Goal: Transaction & Acquisition: Purchase product/service

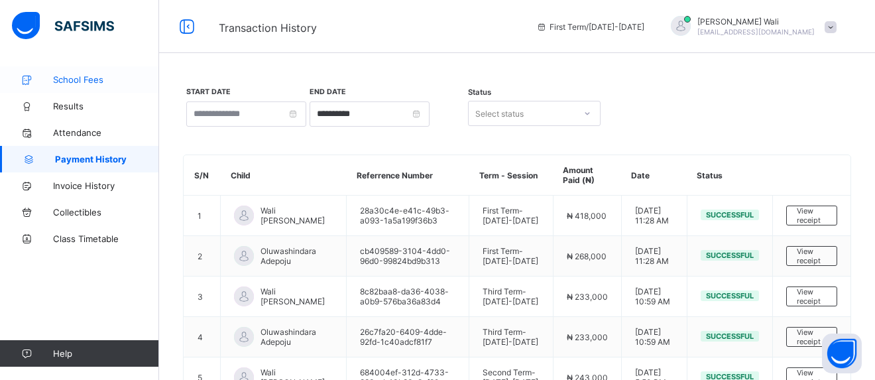
click at [85, 82] on span "School Fees" at bounding box center [106, 79] width 106 height 11
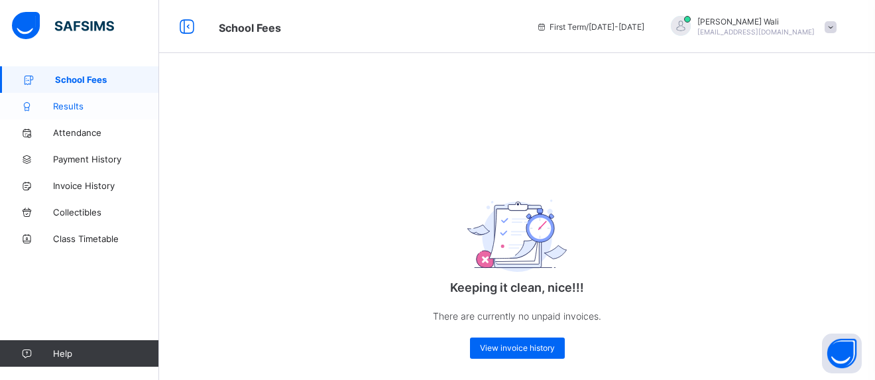
click at [80, 103] on span "Results" at bounding box center [106, 106] width 106 height 11
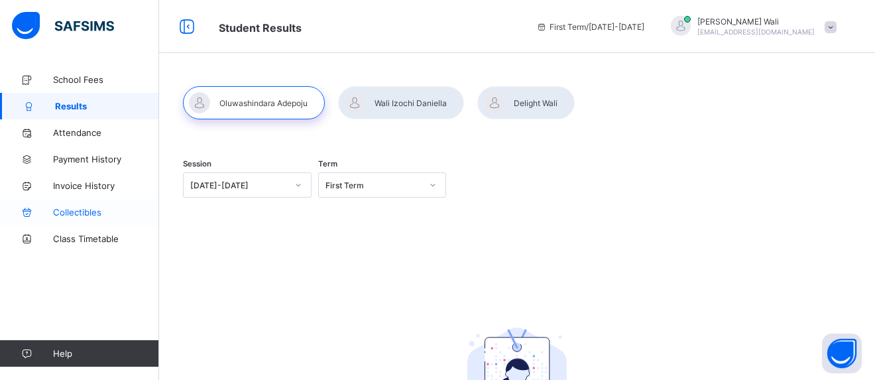
click at [83, 212] on span "Collectibles" at bounding box center [106, 212] width 106 height 11
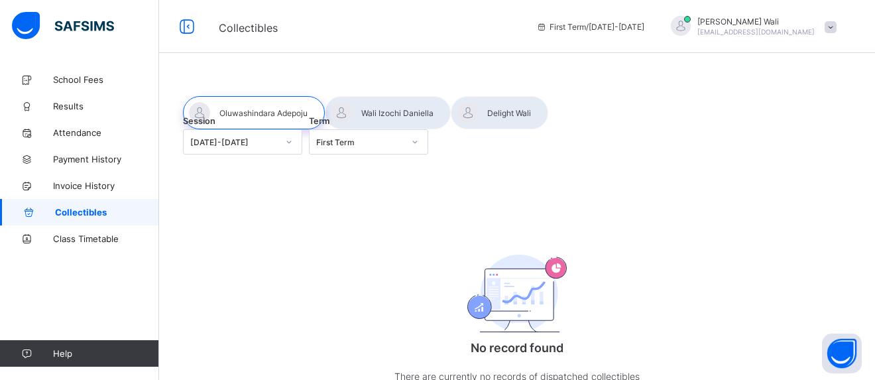
click at [269, 115] on div at bounding box center [254, 112] width 142 height 33
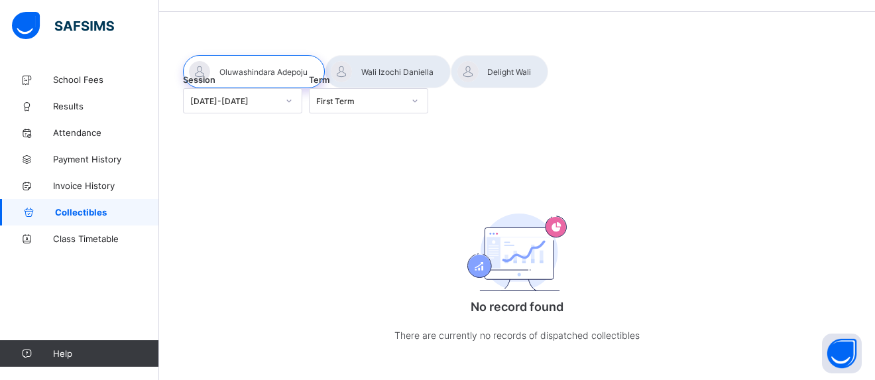
scroll to position [37, 0]
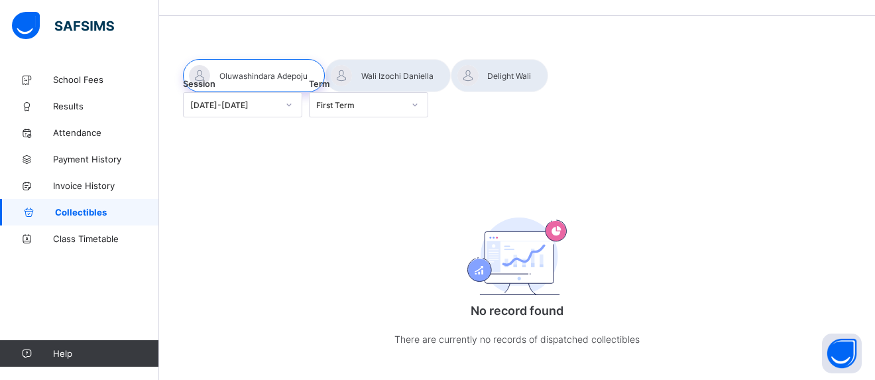
click at [384, 86] on div at bounding box center [388, 75] width 126 height 33
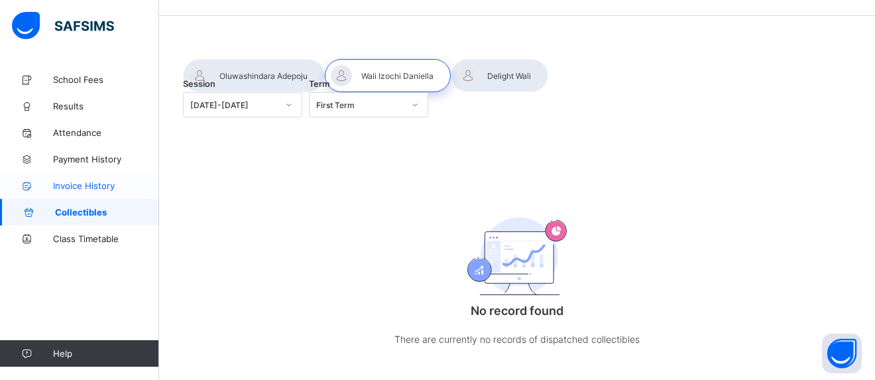
click at [71, 191] on link "Invoice History" at bounding box center [79, 185] width 159 height 27
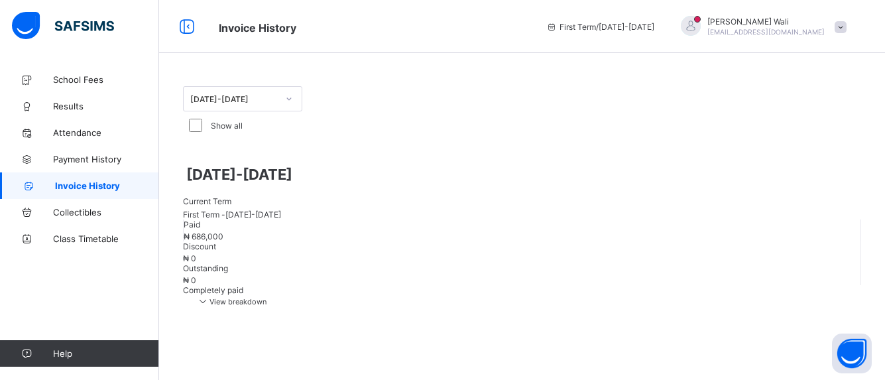
click at [267, 297] on span "View breakdown" at bounding box center [231, 301] width 70 height 9
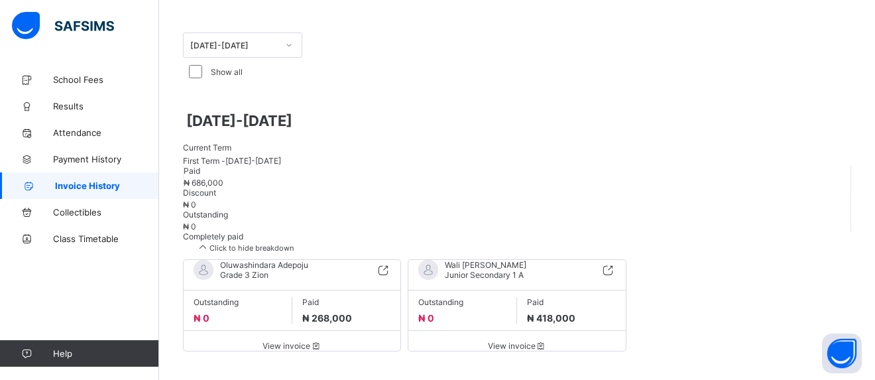
scroll to position [66, 0]
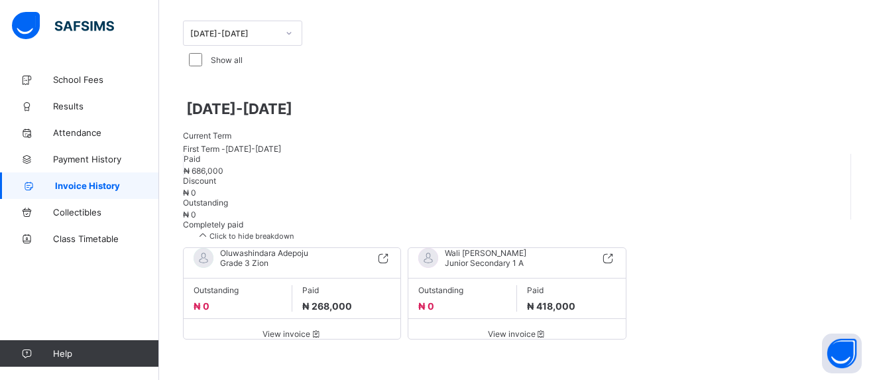
click at [539, 329] on span "View invoice" at bounding box center [516, 334] width 197 height 10
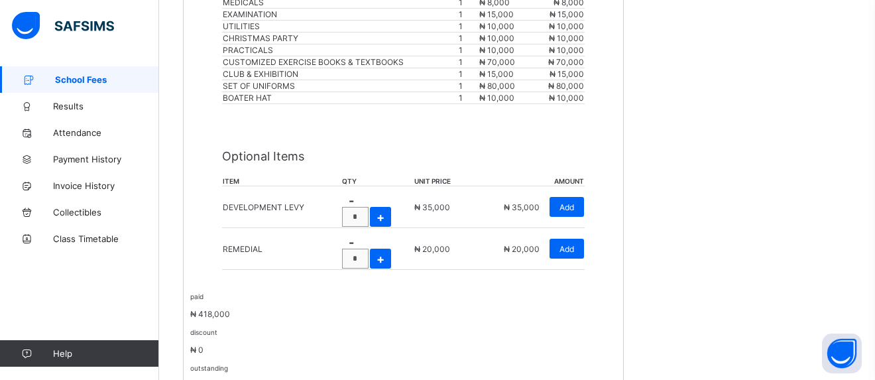
scroll to position [434, 0]
click at [574, 243] on span "Add" at bounding box center [567, 248] width 15 height 10
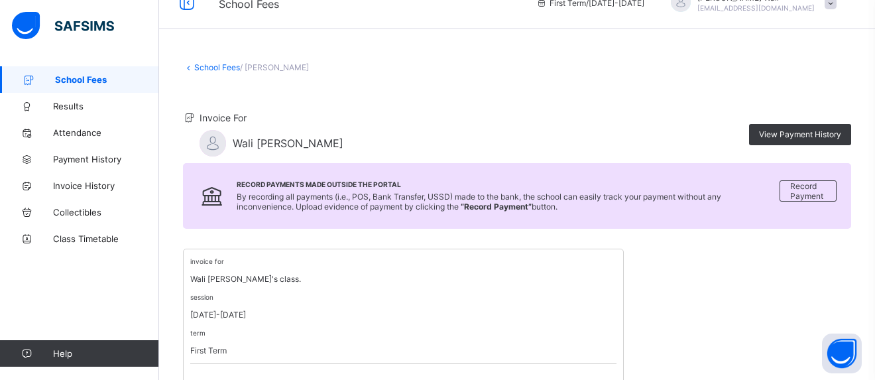
scroll to position [0, 0]
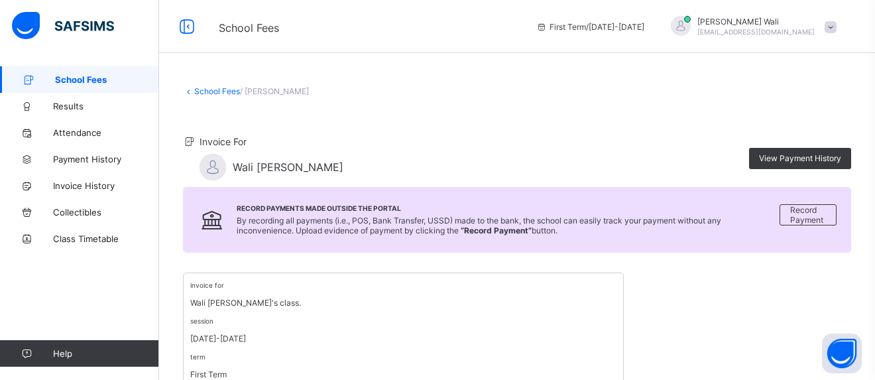
click at [186, 90] on icon at bounding box center [188, 91] width 11 height 10
click at [189, 92] on icon at bounding box center [188, 91] width 11 height 10
click at [190, 93] on icon at bounding box center [188, 91] width 11 height 10
click at [190, 25] on icon at bounding box center [187, 26] width 23 height 19
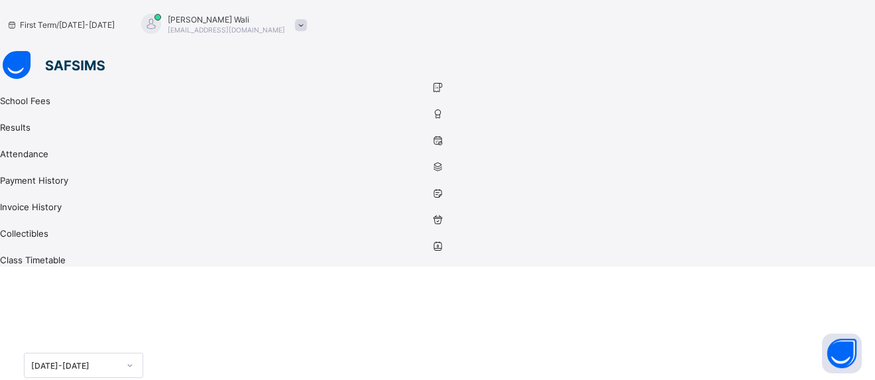
scroll to position [53, 0]
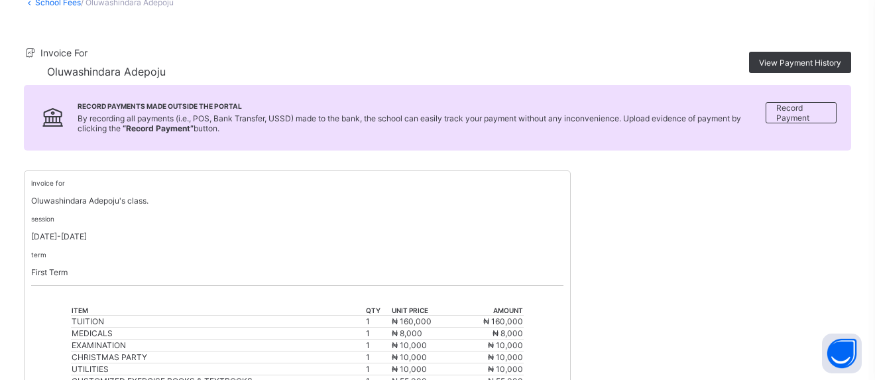
scroll to position [402, 0]
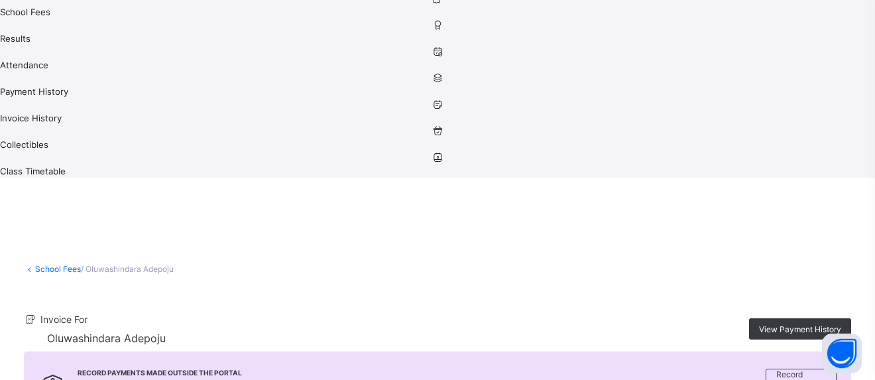
scroll to position [0, 0]
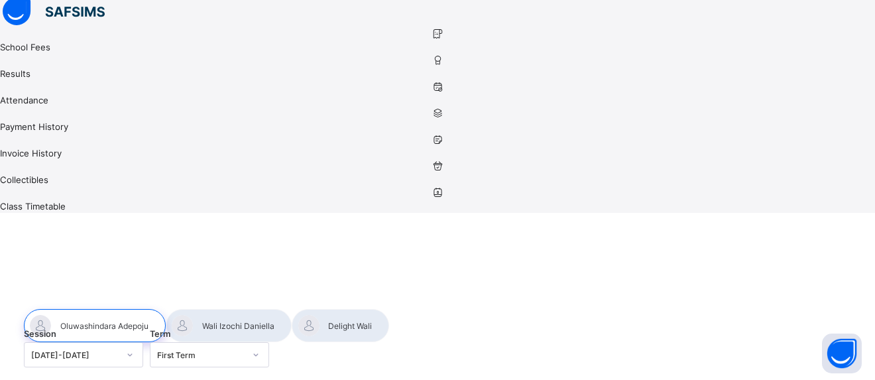
scroll to position [90, 0]
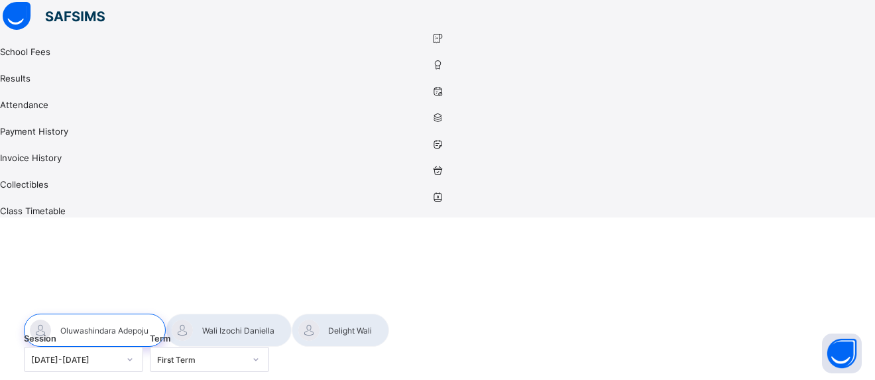
click at [31, 43] on icon at bounding box center [437, 38] width 875 height 10
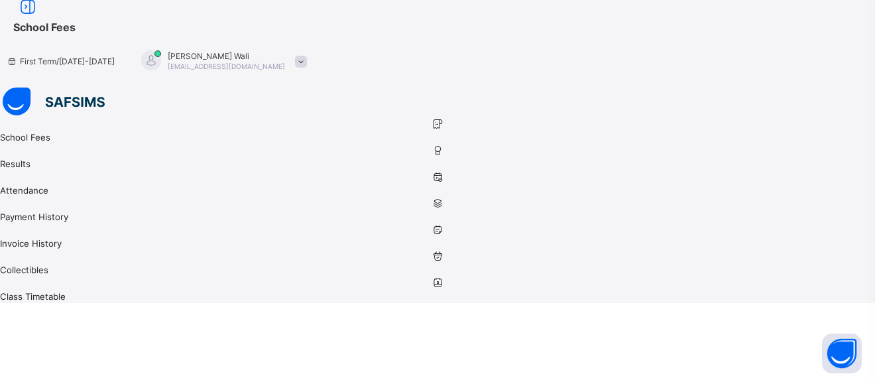
scroll to position [3, 0]
click at [29, 119] on icon at bounding box center [437, 124] width 875 height 10
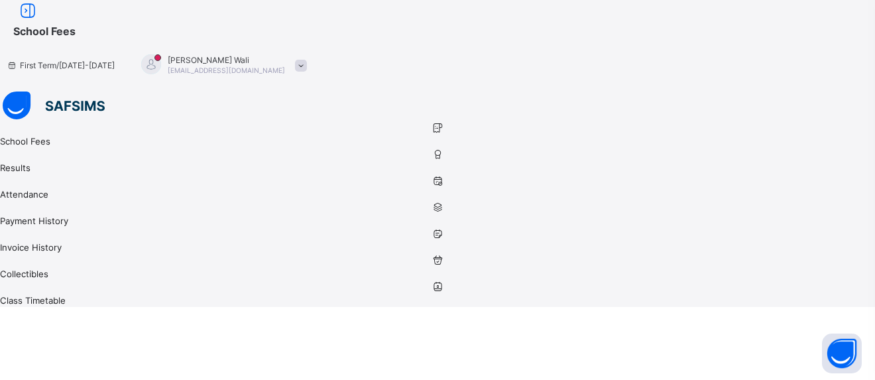
click at [26, 176] on icon at bounding box center [437, 181] width 875 height 10
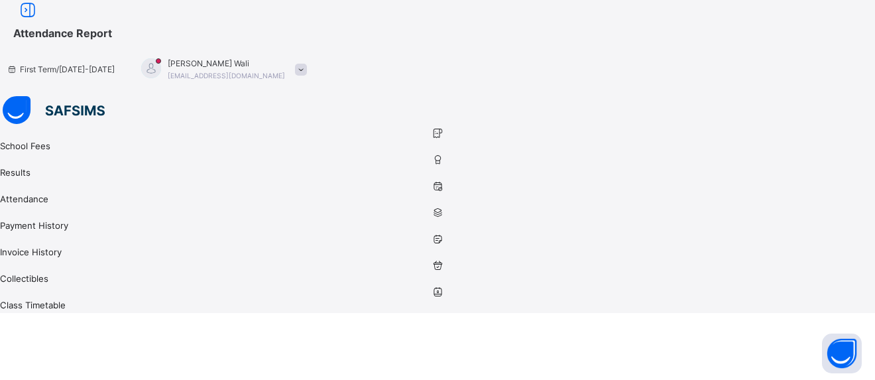
select select "****"
select select "*"
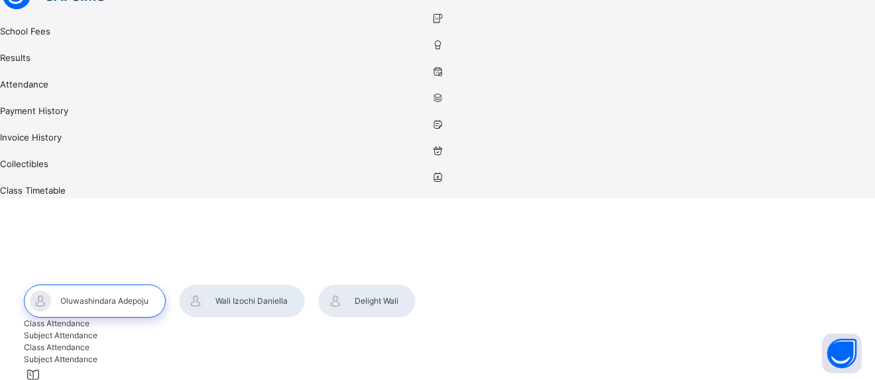
scroll to position [118, 0]
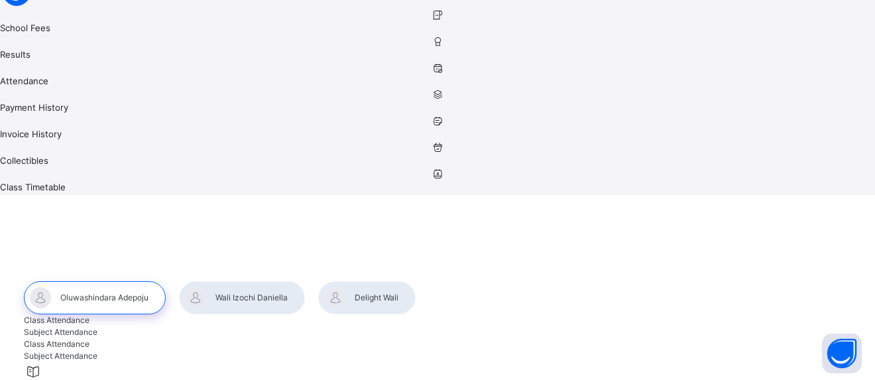
click at [27, 99] on icon at bounding box center [437, 95] width 875 height 10
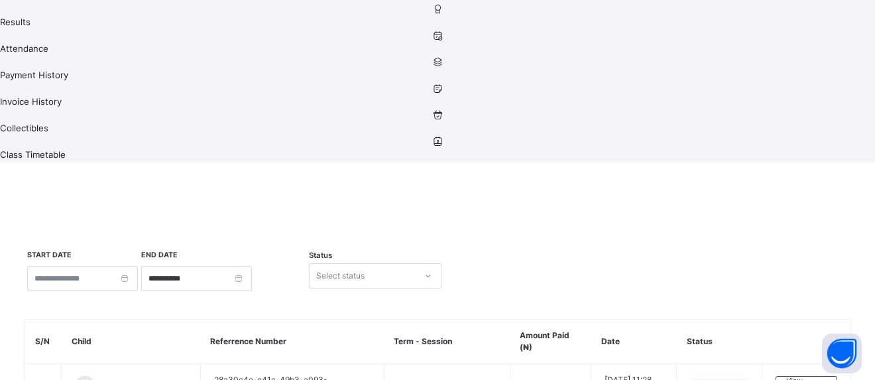
scroll to position [165, 0]
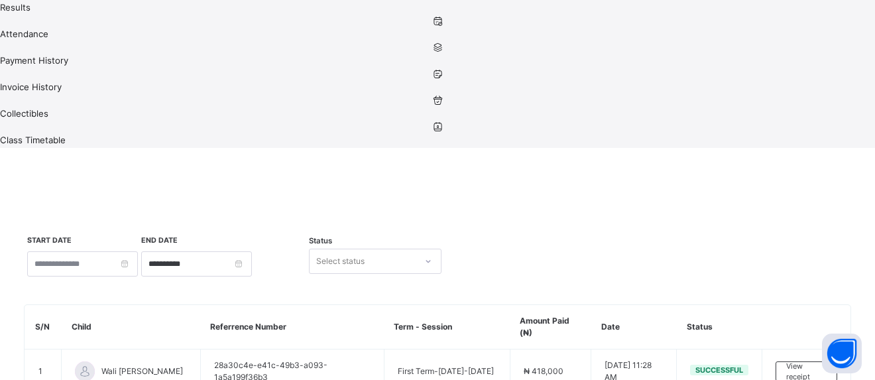
click at [29, 79] on icon at bounding box center [437, 74] width 875 height 10
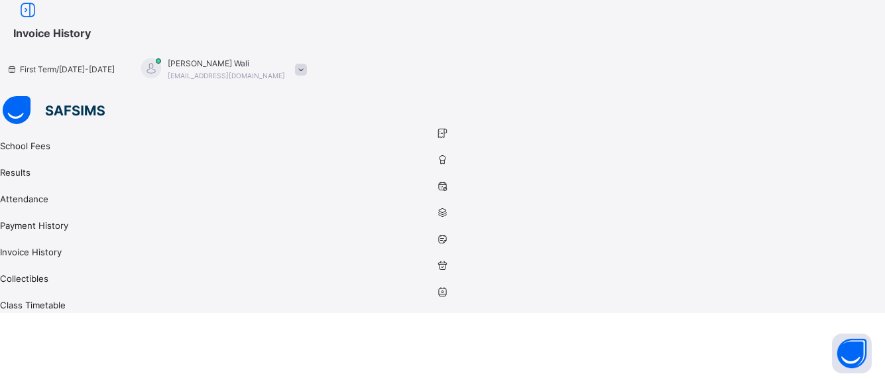
drag, startPoint x: 643, startPoint y: 25, endPoint x: 834, endPoint y: 17, distance: 191.8
click at [834, 43] on div "First Term / [DATE]-[DATE] [PERSON_NAME] [EMAIL_ADDRESS][DOMAIN_NAME]" at bounding box center [442, 69] width 885 height 53
drag, startPoint x: 834, startPoint y: 17, endPoint x: 843, endPoint y: 28, distance: 14.2
click at [307, 64] on span at bounding box center [301, 70] width 12 height 12
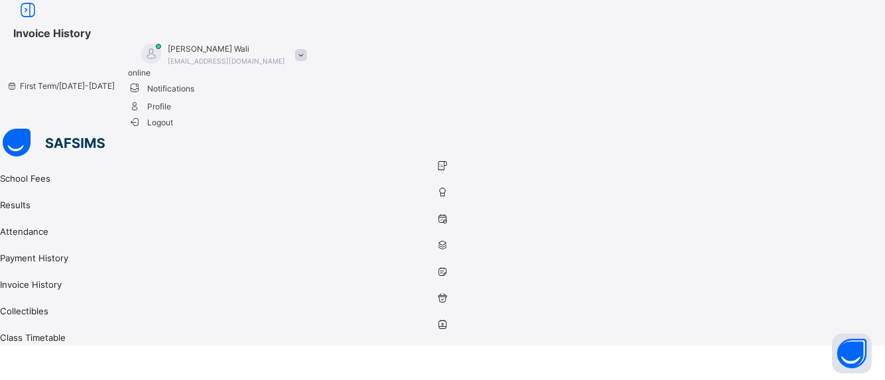
click at [307, 49] on span at bounding box center [301, 55] width 12 height 12
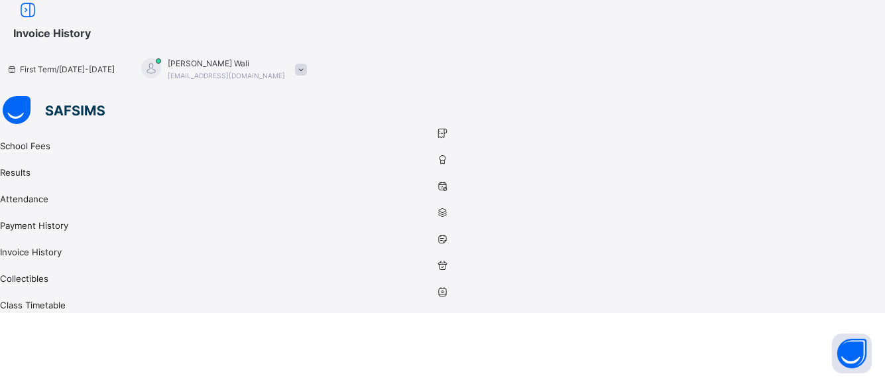
click at [307, 64] on span at bounding box center [301, 70] width 12 height 12
click at [27, 287] on icon at bounding box center [442, 292] width 885 height 10
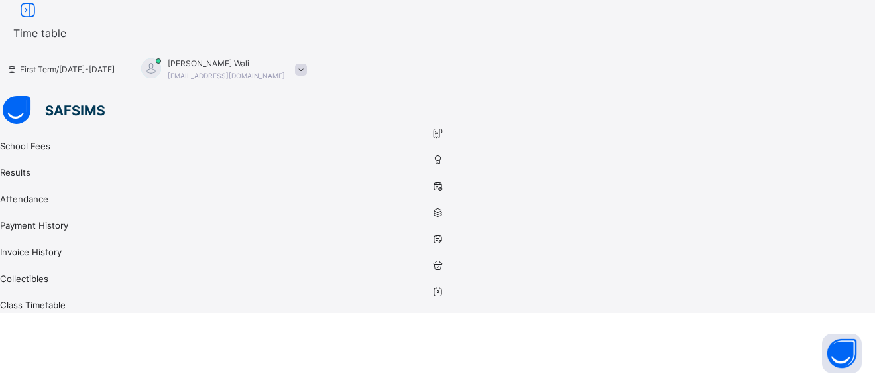
click at [26, 260] on link "Collectibles" at bounding box center [437, 273] width 875 height 27
click at [25, 233] on link "Invoice History" at bounding box center [437, 246] width 875 height 27
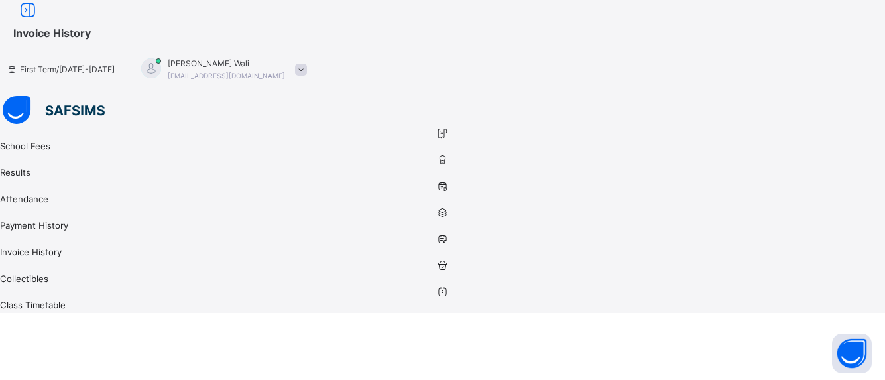
click at [161, 58] on div at bounding box center [151, 68] width 20 height 20
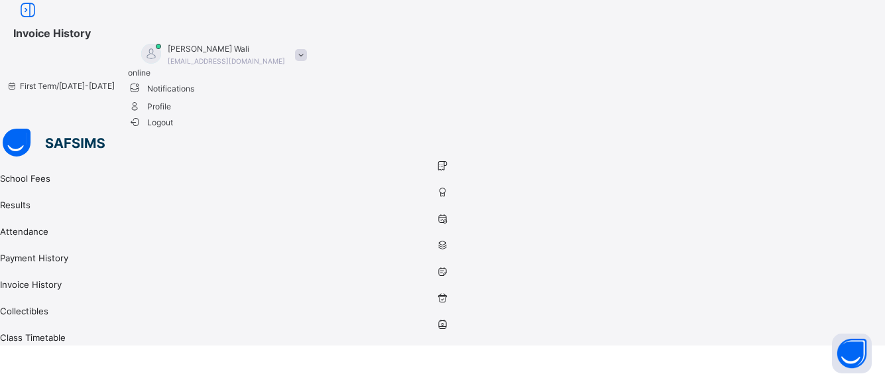
click at [314, 43] on div "[PERSON_NAME] [EMAIL_ADDRESS][DOMAIN_NAME]" at bounding box center [221, 55] width 186 height 24
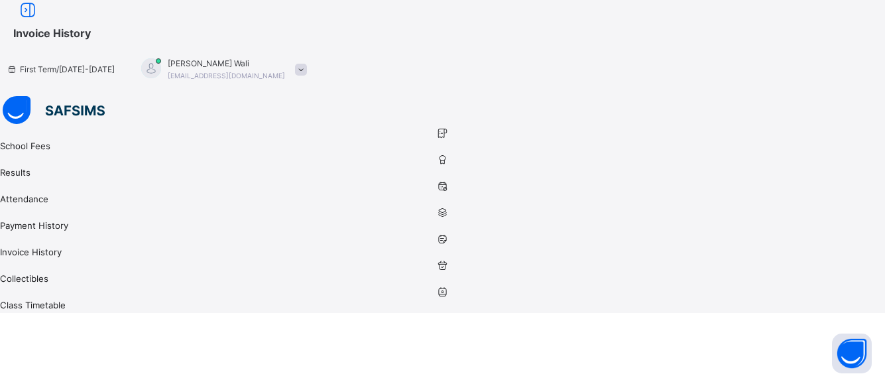
click at [307, 64] on span at bounding box center [301, 70] width 12 height 12
drag, startPoint x: 704, startPoint y: 139, endPoint x: 714, endPoint y: 160, distance: 24.3
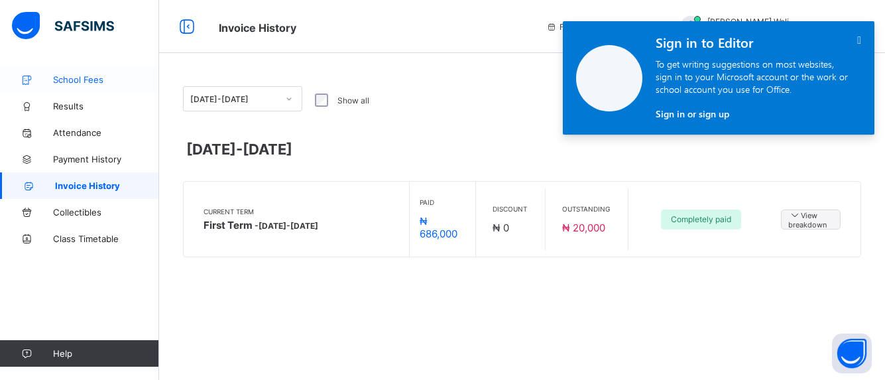
click at [83, 80] on span "School Fees" at bounding box center [106, 79] width 106 height 11
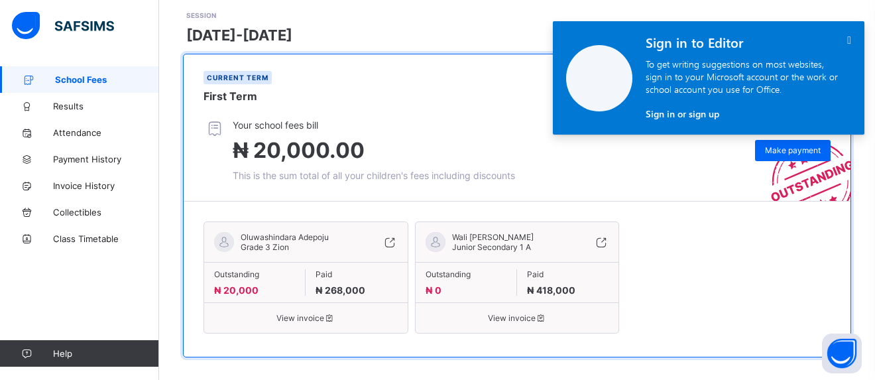
scroll to position [199, 0]
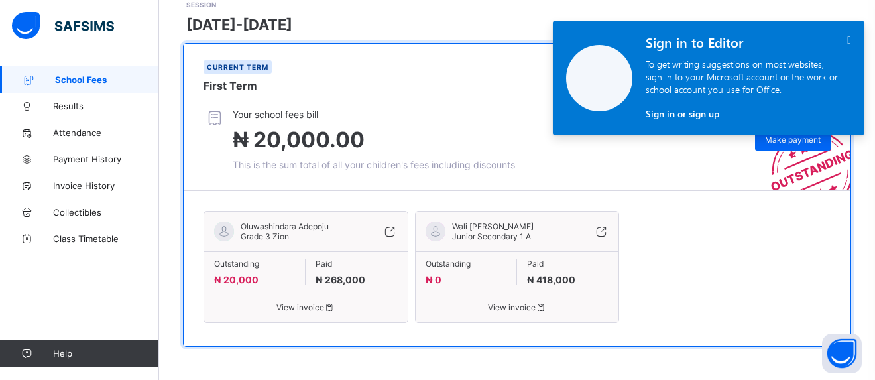
click at [519, 311] on span "View invoice" at bounding box center [518, 307] width 184 height 10
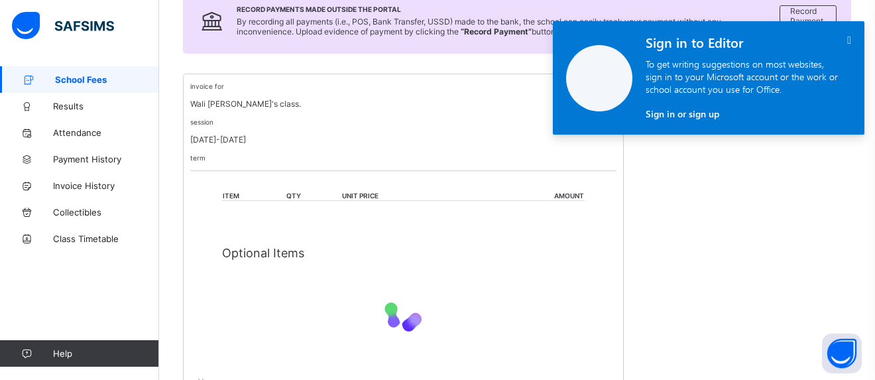
click at [848, 38] on icon "" at bounding box center [850, 39] width 4 height 11
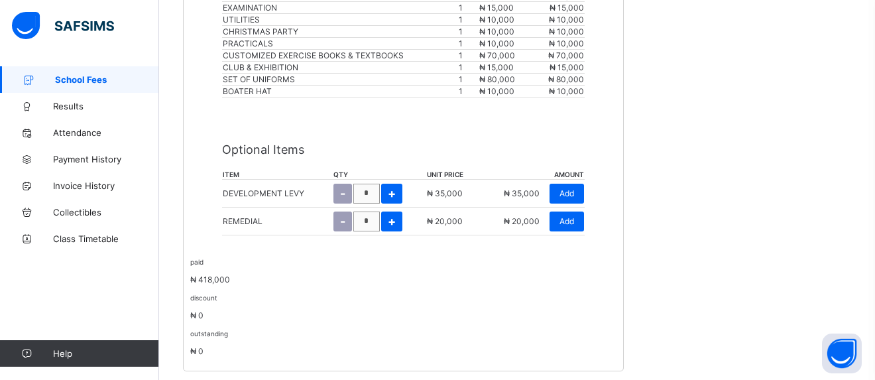
scroll to position [441, 0]
click at [574, 220] on span "Add" at bounding box center [567, 220] width 15 height 10
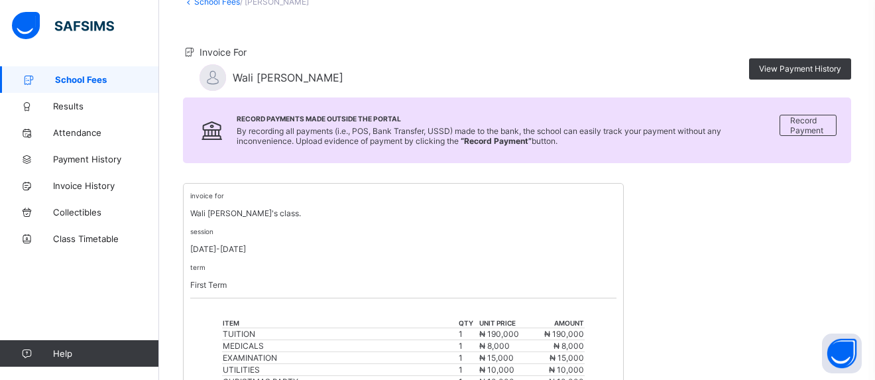
scroll to position [89, 0]
click at [87, 79] on span "School Fees" at bounding box center [107, 79] width 104 height 11
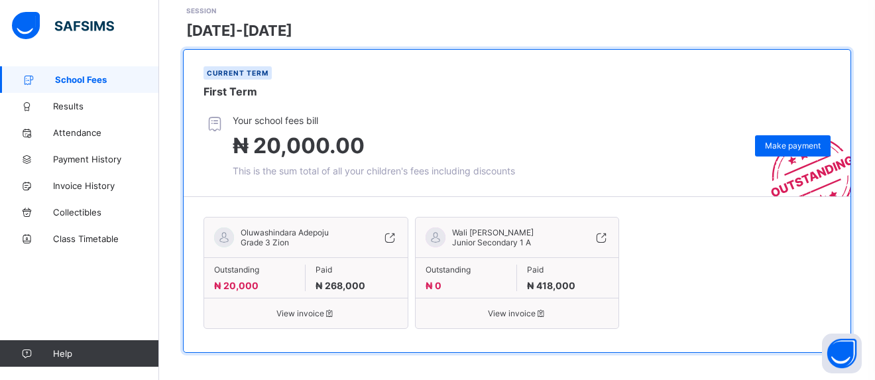
scroll to position [192, 0]
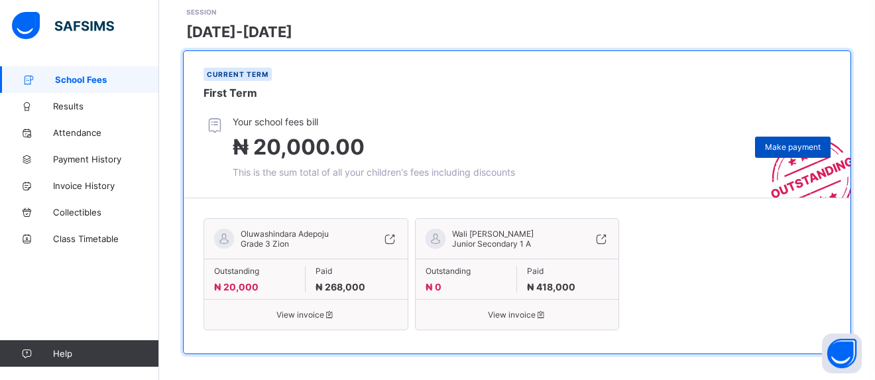
click at [793, 151] on span "Make payment" at bounding box center [793, 147] width 56 height 10
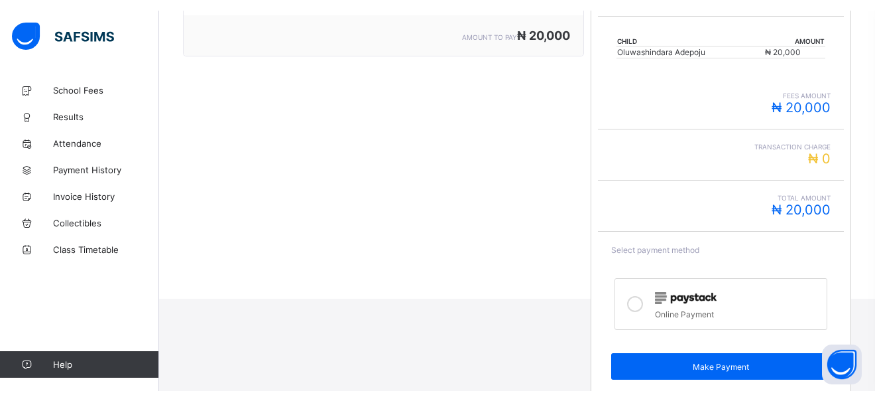
scroll to position [281, 0]
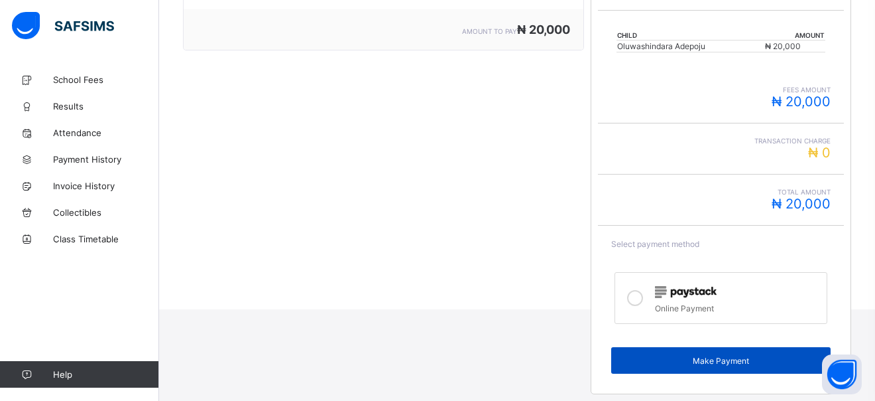
click at [715, 356] on span "Make Payment" at bounding box center [721, 360] width 200 height 10
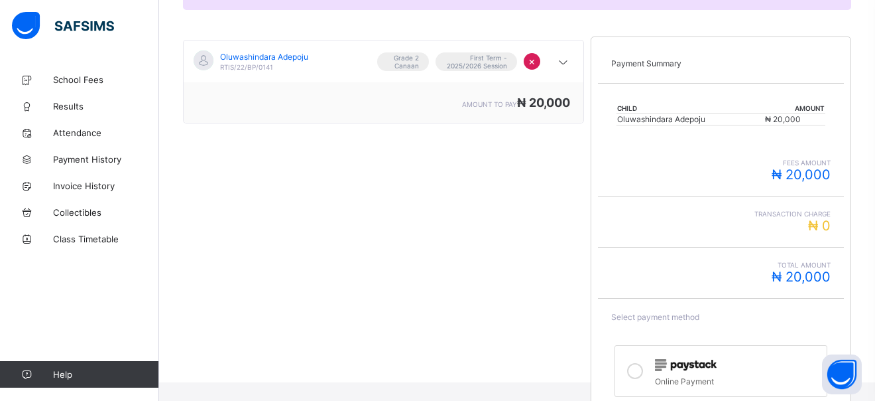
scroll to position [206, 0]
click at [643, 374] on icon at bounding box center [635, 373] width 16 height 16
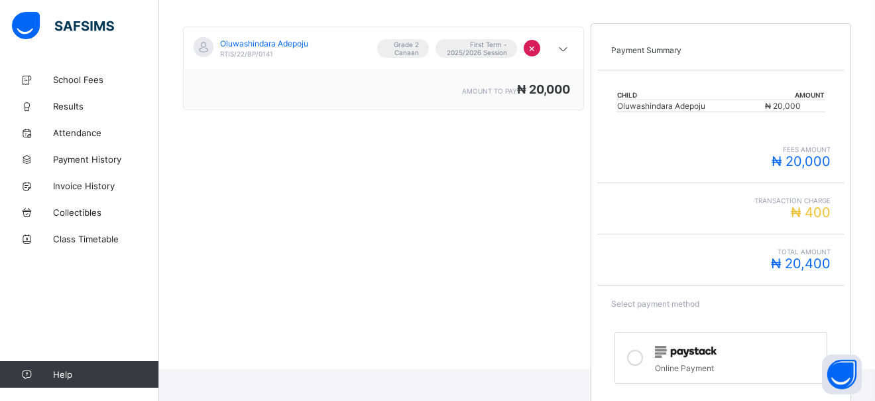
scroll to position [281, 0]
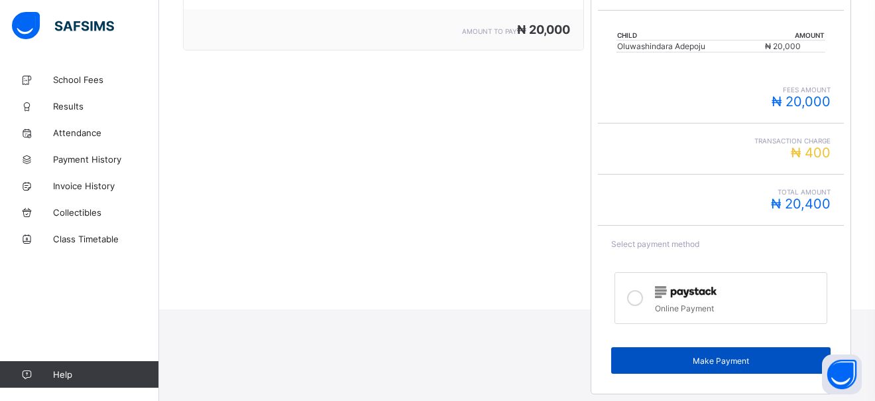
click at [729, 364] on span "Make Payment" at bounding box center [721, 360] width 200 height 10
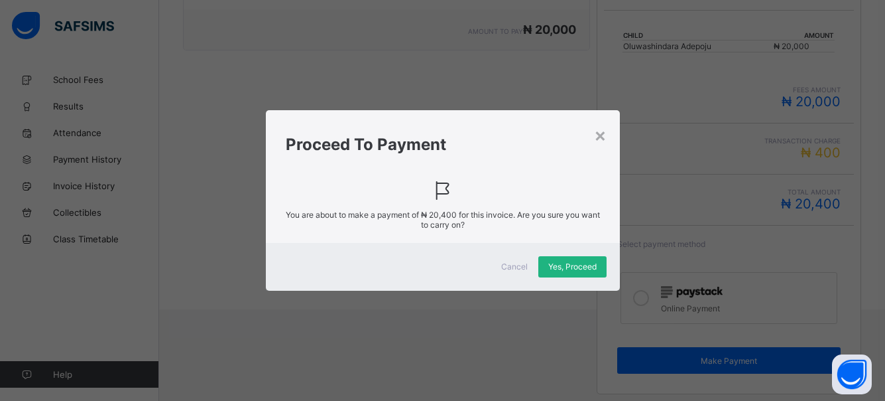
click at [558, 267] on span "Yes, Proceed" at bounding box center [572, 266] width 48 height 10
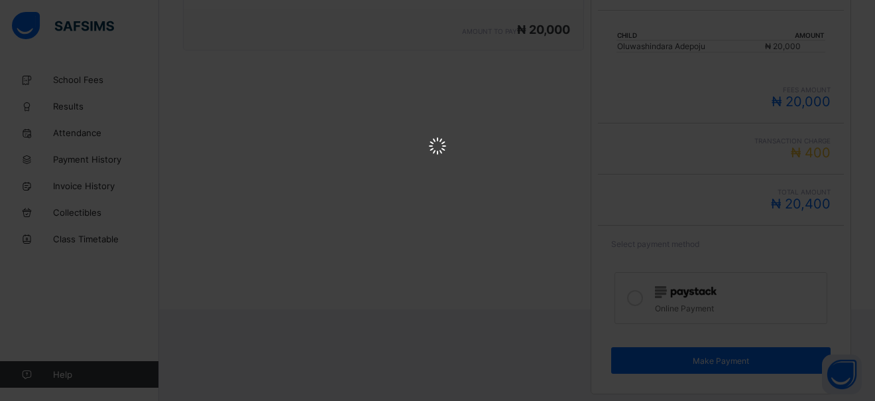
scroll to position [0, 0]
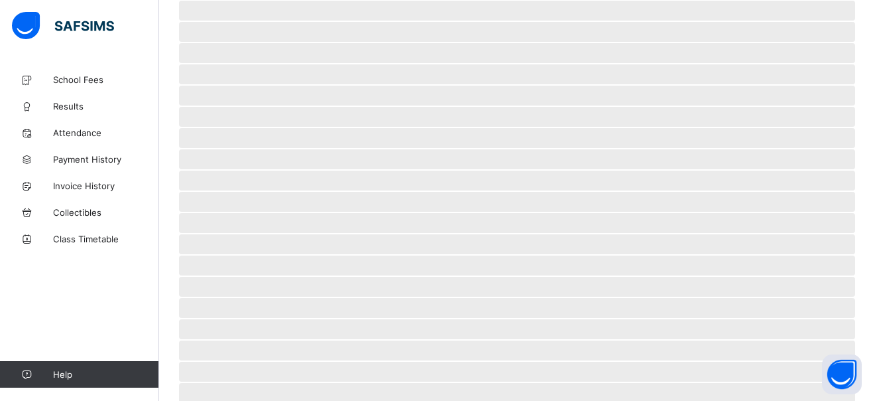
scroll to position [103, 0]
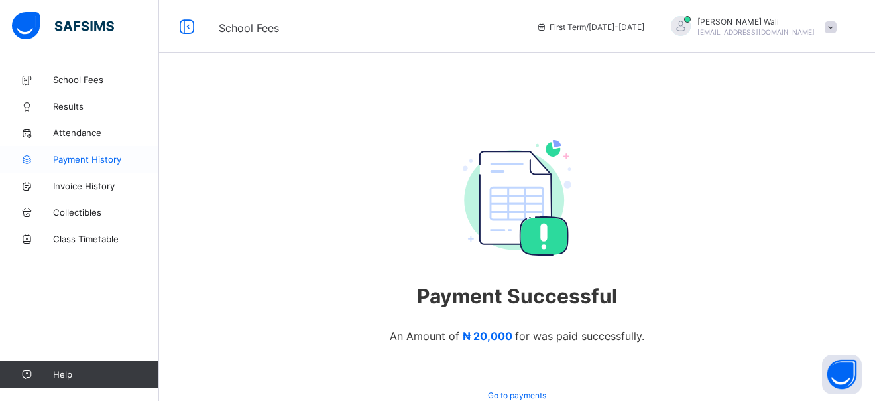
click at [74, 160] on span "Payment History" at bounding box center [106, 159] width 106 height 11
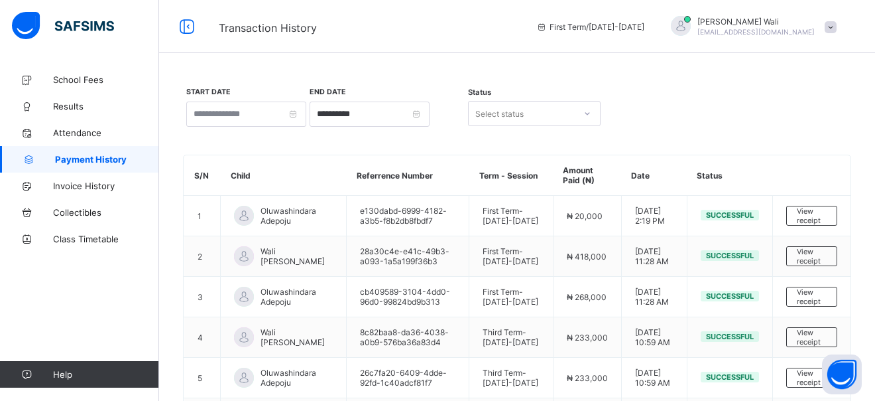
click at [836, 24] on span at bounding box center [831, 27] width 12 height 12
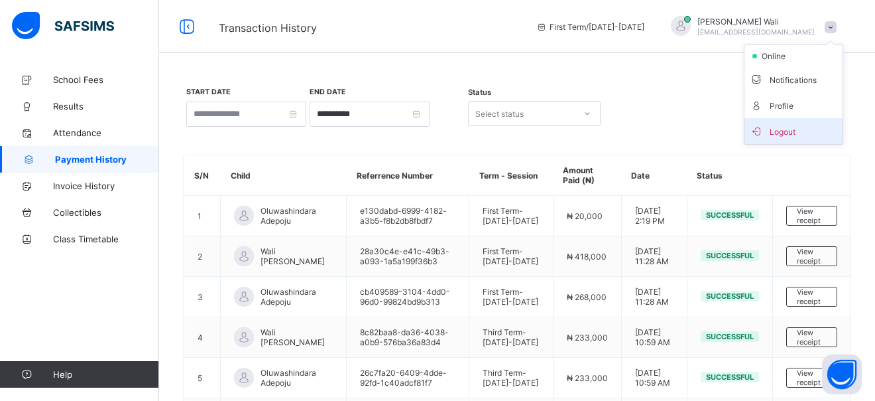
click at [789, 128] on span "Logout" at bounding box center [794, 130] width 88 height 15
